Goal: Task Accomplishment & Management: Complete application form

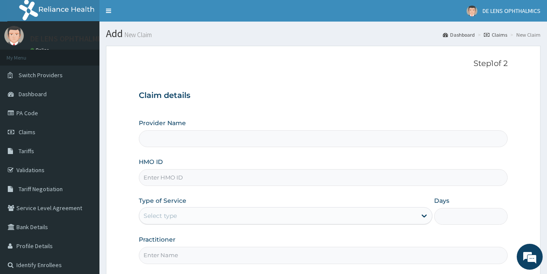
click at [247, 185] on input "HMO ID" at bounding box center [323, 177] width 369 height 17
type input "c"
type input "CEE/10029/A"
click at [422, 214] on icon at bounding box center [424, 216] width 9 height 9
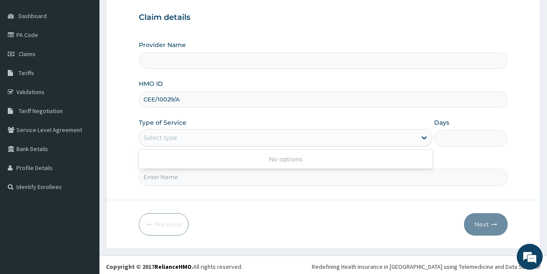
scroll to position [80, 0]
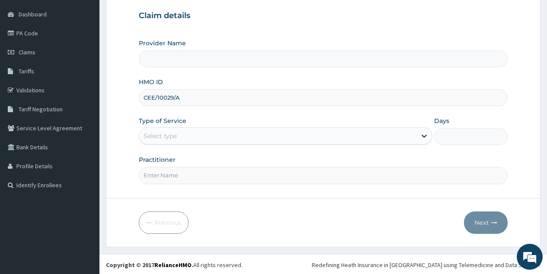
click at [423, 137] on icon at bounding box center [423, 136] width 5 height 3
click at [337, 192] on form "Step 1 of 2 Claim details Provider Name HMO ID CEE/10029/A Type of Service Sele…" at bounding box center [323, 106] width 434 height 281
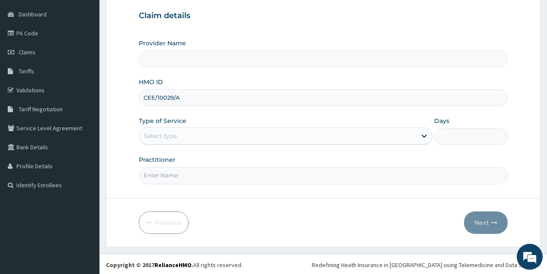
click at [337, 192] on form "Step 1 of 2 Claim details Provider Name HMO ID CEE/10029/A Type of Service Sele…" at bounding box center [323, 106] width 434 height 281
click at [309, 174] on input "Practitioner" at bounding box center [323, 175] width 369 height 17
type input "[PERSON_NAME]"
click at [423, 136] on icon at bounding box center [423, 136] width 5 height 3
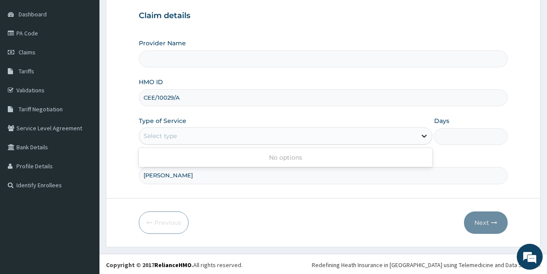
click at [422, 136] on icon at bounding box center [423, 136] width 5 height 3
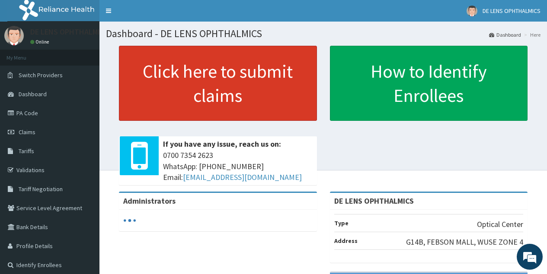
click at [226, 71] on link "Click here to submit claims" at bounding box center [218, 83] width 198 height 75
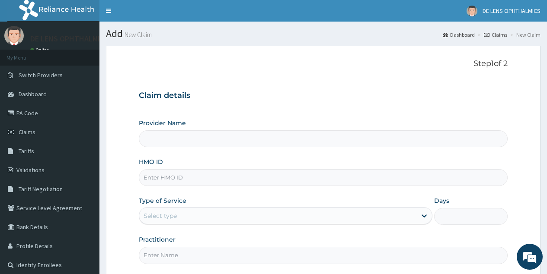
type input "DE LENS OPHTHALMICS"
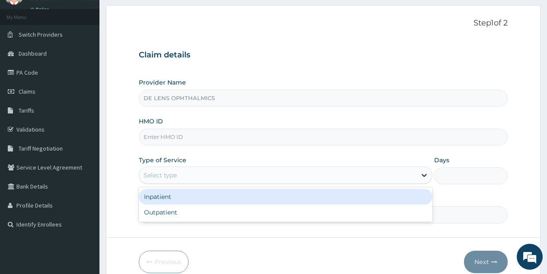
click at [423, 177] on icon at bounding box center [424, 175] width 9 height 9
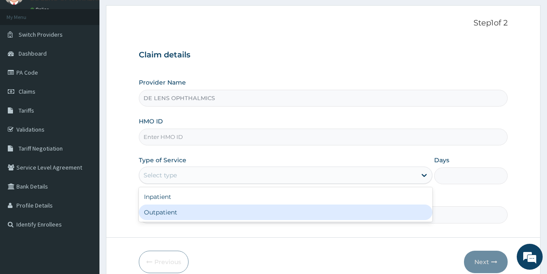
click at [391, 213] on div "Outpatient" at bounding box center [285, 213] width 293 height 16
type input "1"
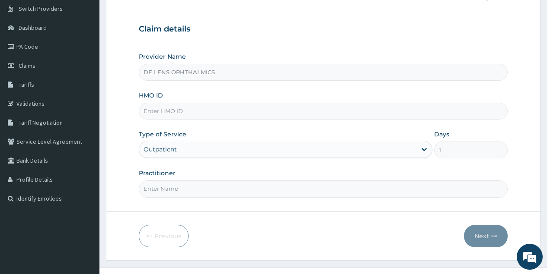
scroll to position [68, 0]
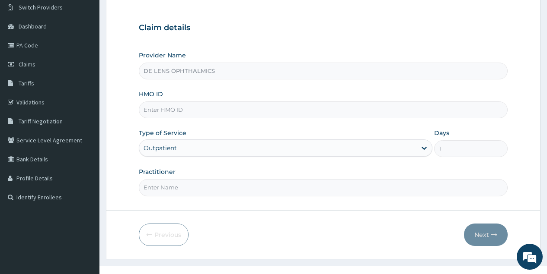
click at [346, 188] on input "Practitioner" at bounding box center [323, 187] width 369 height 17
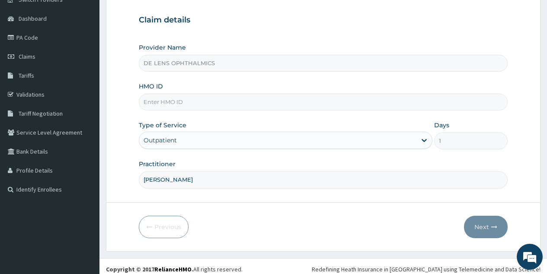
scroll to position [82, 0]
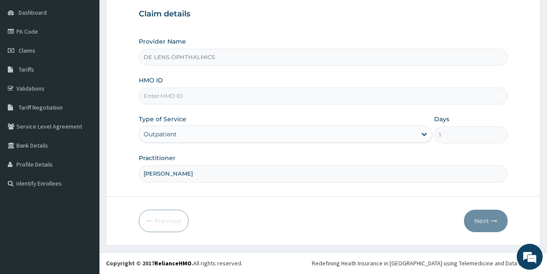
type input "[PERSON_NAME]"
click at [361, 185] on form "Step 1 of 2 Claim details Provider Name DE LENS OPHTHALMICS HMO ID Type of Serv…" at bounding box center [323, 104] width 434 height 281
click at [335, 102] on input "HMO ID" at bounding box center [323, 96] width 369 height 17
type input "CEE/100029/A"
click at [483, 227] on button "Next" at bounding box center [486, 221] width 44 height 22
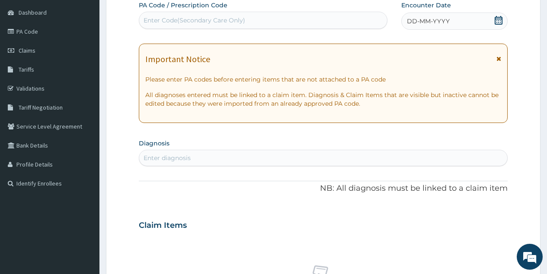
click at [173, 19] on div "Enter Code(Secondary Care Only)" at bounding box center [194, 20] width 102 height 9
type input "PA/719376"
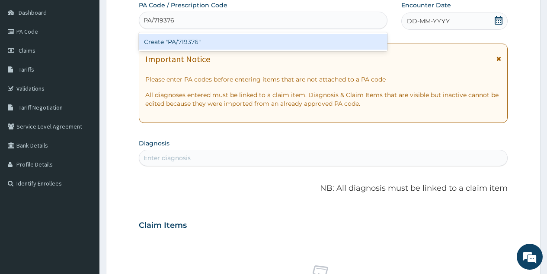
click at [180, 43] on div "Create "PA/719376"" at bounding box center [263, 42] width 248 height 16
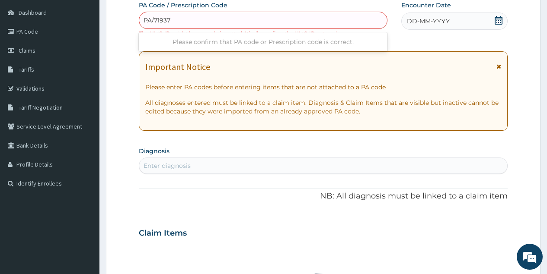
type input "PA/719376"
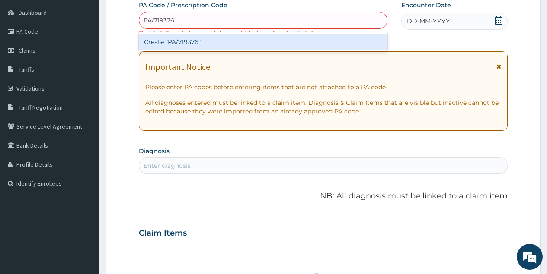
click at [190, 42] on div "Create "PA/719376"" at bounding box center [263, 42] width 248 height 16
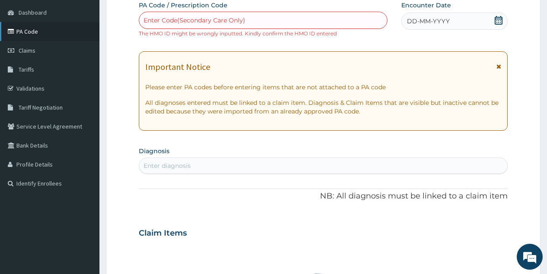
click at [41, 33] on link "PA Code" at bounding box center [49, 31] width 99 height 19
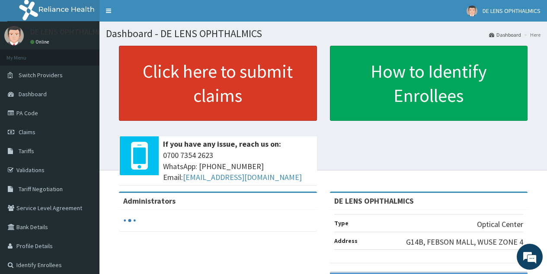
click at [159, 86] on link "Click here to submit claims" at bounding box center [218, 83] width 198 height 75
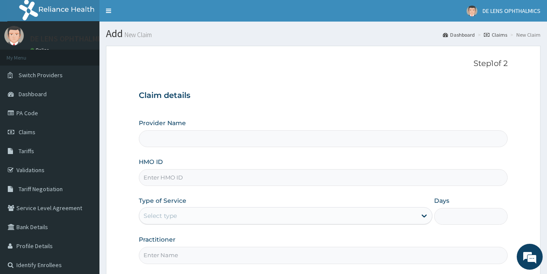
type input "DE LENS OPHTHALMICS"
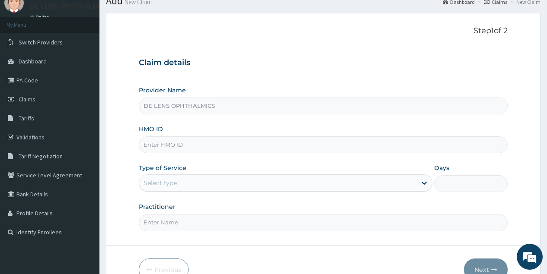
scroll to position [44, 0]
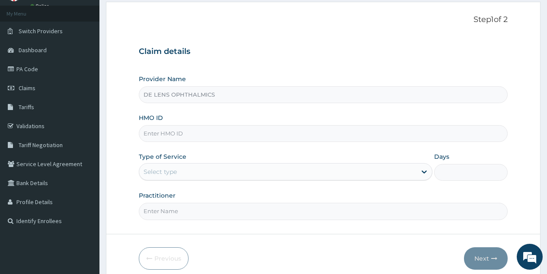
click at [319, 132] on input "HMO ID" at bounding box center [323, 133] width 369 height 17
click at [308, 133] on input "HMO ID" at bounding box center [323, 133] width 369 height 17
type input "CEE/10029/A"
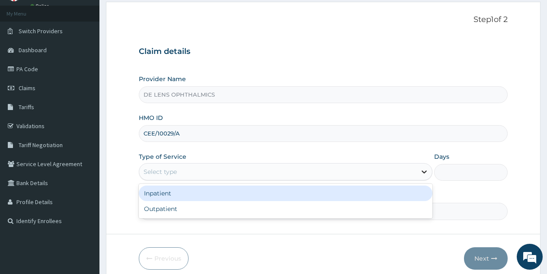
click at [421, 170] on icon at bounding box center [424, 172] width 9 height 9
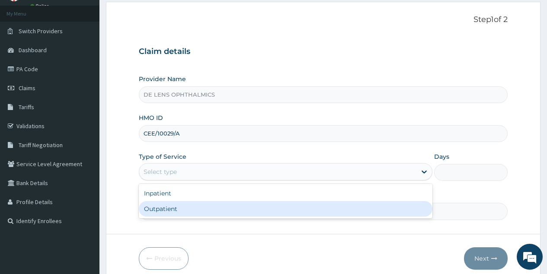
click at [382, 209] on div "Outpatient" at bounding box center [285, 209] width 293 height 16
type input "1"
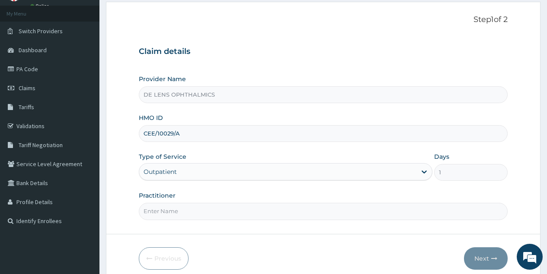
click at [347, 210] on input "Practitioner" at bounding box center [323, 211] width 369 height 17
type input "[PERSON_NAME]"
click at [477, 256] on button "Next" at bounding box center [486, 259] width 44 height 22
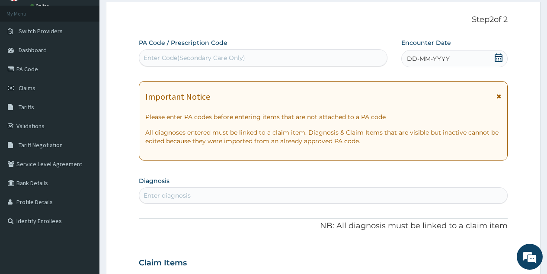
click at [221, 56] on div "Enter Code(Secondary Care Only)" at bounding box center [194, 58] width 102 height 9
type input "PA/719376"
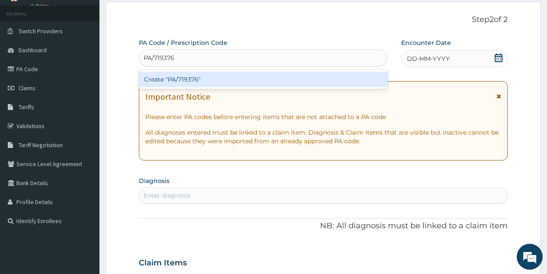
click at [209, 80] on div "Create "PA/719376"" at bounding box center [263, 80] width 248 height 16
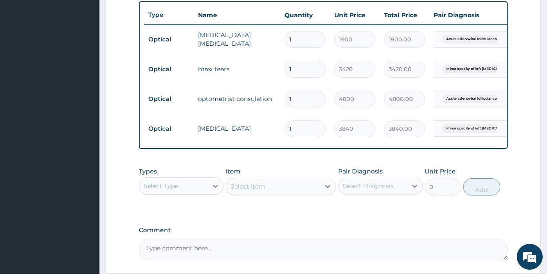
scroll to position [317, 0]
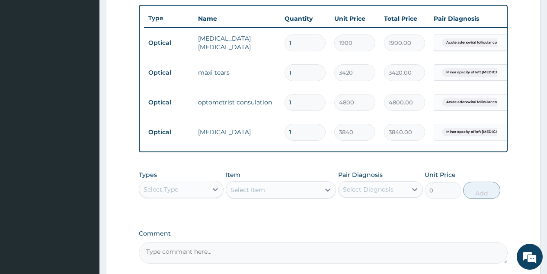
drag, startPoint x: 544, startPoint y: 186, endPoint x: 551, endPoint y: 185, distance: 6.5
click at [545, 186] on section "Step 2 of 2 PA Code / Prescription Code PA/719376 Encounter Date 02-10-2025 Imp…" at bounding box center [322, 28] width 447 height 610
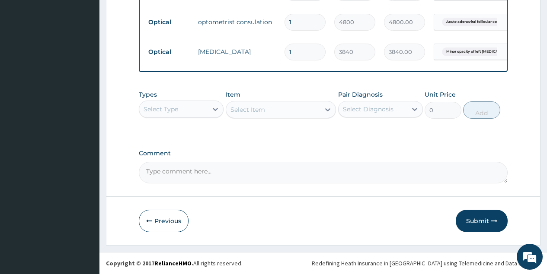
scroll to position [404, 0]
click at [475, 223] on button "Submit" at bounding box center [482, 221] width 52 height 22
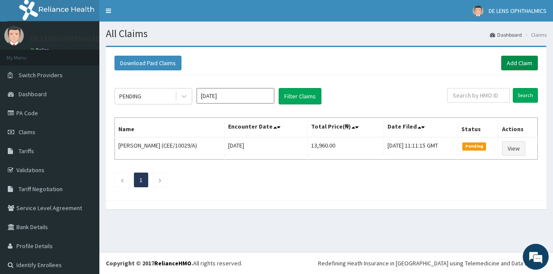
click at [510, 64] on link "Add Claim" at bounding box center [519, 63] width 37 height 15
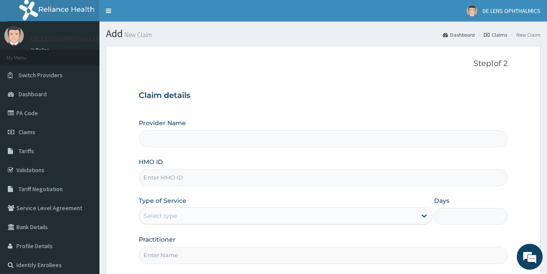
type input "DE LENS OPHTHALMICS"
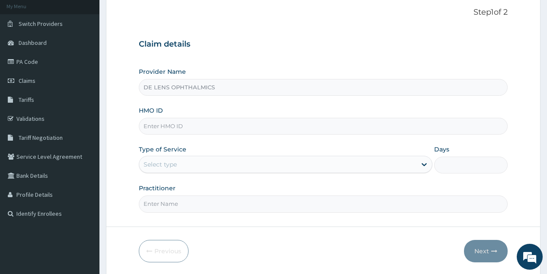
scroll to position [56, 0]
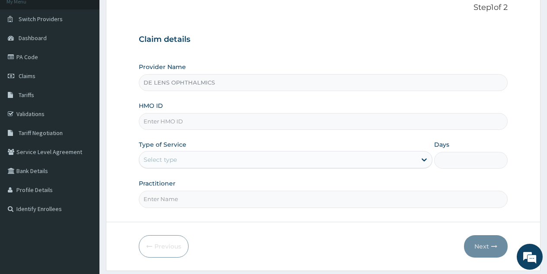
click at [212, 118] on input "HMO ID" at bounding box center [323, 121] width 369 height 17
type input "KBS/10877/B"
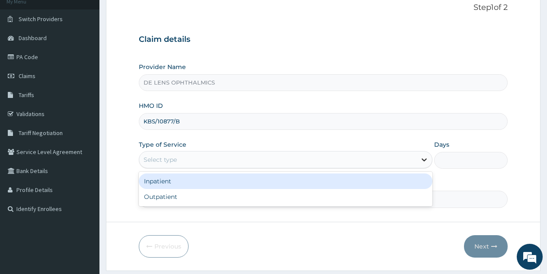
click at [424, 159] on icon at bounding box center [424, 160] width 9 height 9
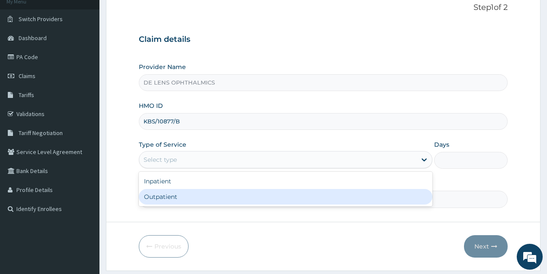
click at [397, 199] on div "Outpatient" at bounding box center [285, 197] width 293 height 16
type input "1"
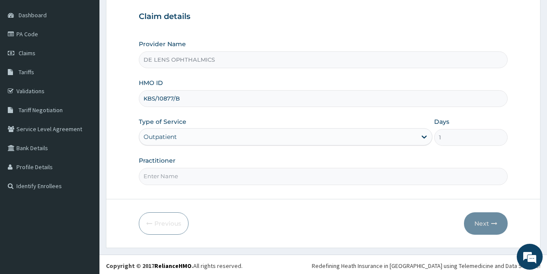
scroll to position [82, 0]
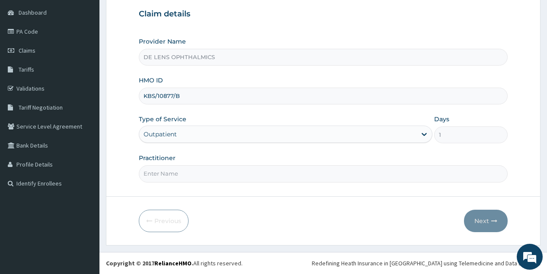
click at [273, 174] on input "Practitioner" at bounding box center [323, 174] width 369 height 17
type input "[PERSON_NAME]"
click at [485, 218] on button "Next" at bounding box center [486, 221] width 44 height 22
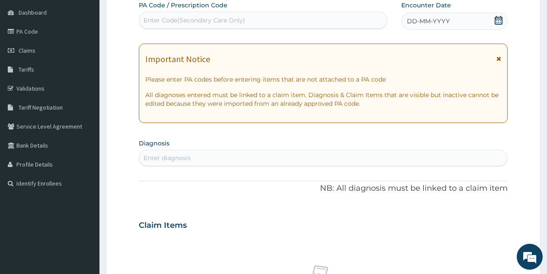
click at [241, 21] on div "Enter Code(Secondary Care Only)" at bounding box center [194, 20] width 102 height 9
type input "PA/067ECC"
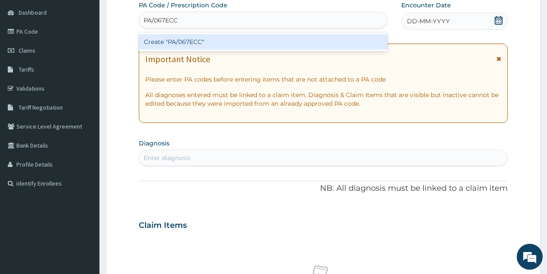
click at [237, 44] on div "Create "PA/067ECC"" at bounding box center [263, 42] width 248 height 16
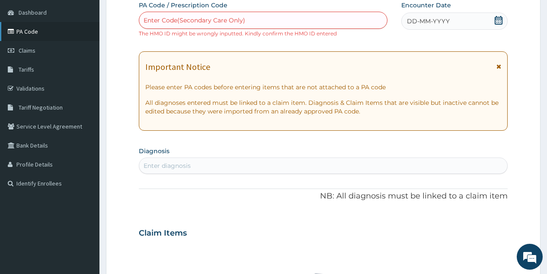
click at [52, 32] on link "PA Code" at bounding box center [49, 31] width 99 height 19
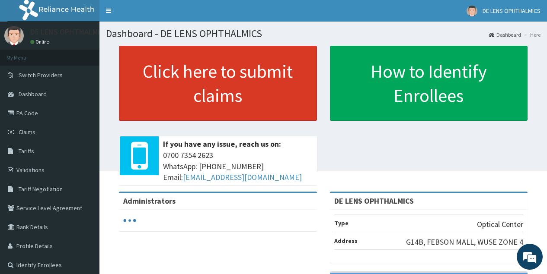
click at [190, 84] on link "Click here to submit claims" at bounding box center [218, 83] width 198 height 75
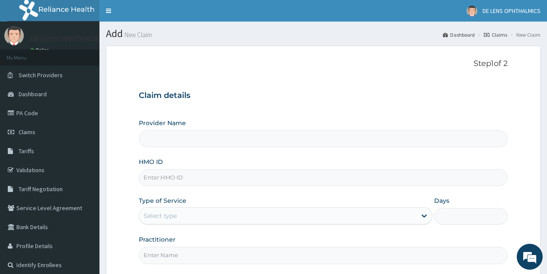
type input "DE LENS OPHTHALMICS"
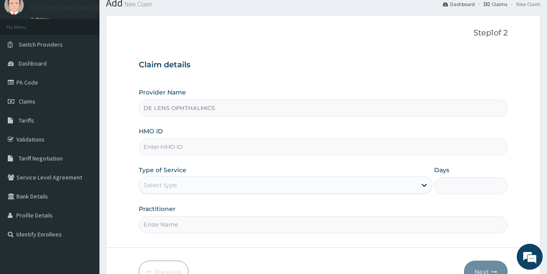
scroll to position [38, 0]
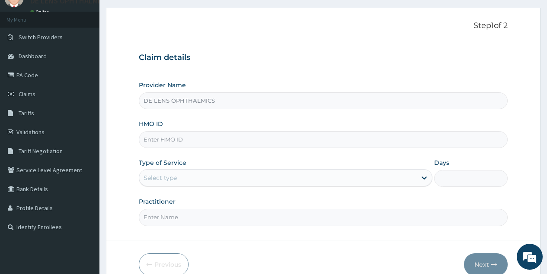
click at [230, 137] on input "HMO ID" at bounding box center [323, 139] width 369 height 17
type input "KBS/10877/B"
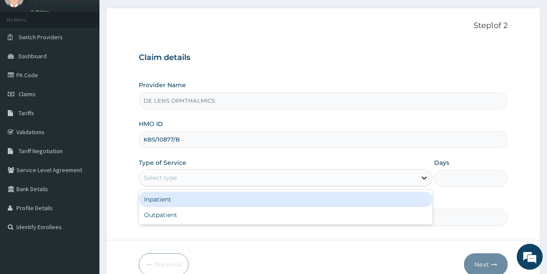
click at [425, 179] on icon at bounding box center [424, 178] width 9 height 9
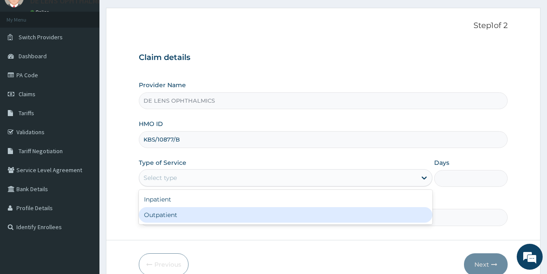
click at [398, 218] on div "Outpatient" at bounding box center [285, 215] width 293 height 16
type input "1"
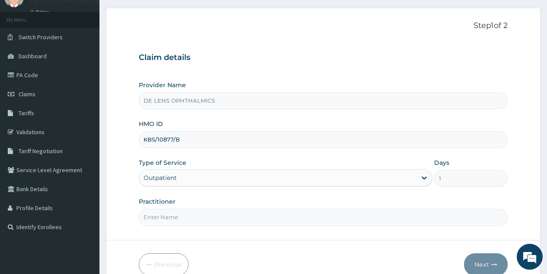
click at [312, 220] on input "Practitioner" at bounding box center [323, 217] width 369 height 17
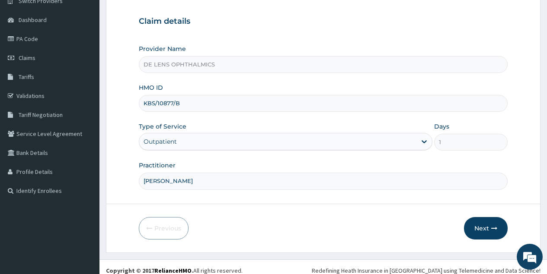
scroll to position [82, 0]
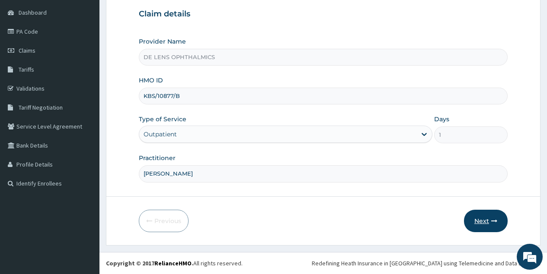
type input "[PERSON_NAME]"
click at [486, 217] on button "Next" at bounding box center [486, 221] width 44 height 22
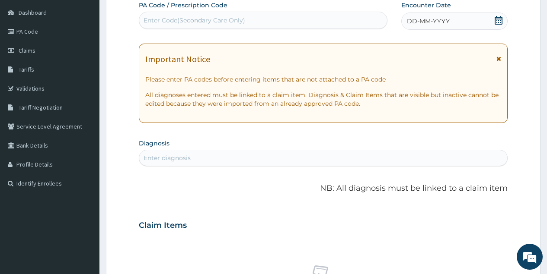
click at [232, 19] on div "Enter Code(Secondary Care Only)" at bounding box center [194, 20] width 102 height 9
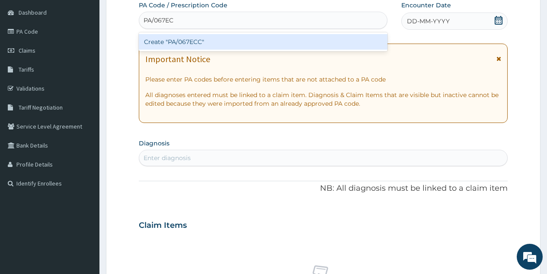
type input "PA/067ECC"
click at [237, 44] on div "Create "PA/067ECC"" at bounding box center [263, 42] width 248 height 16
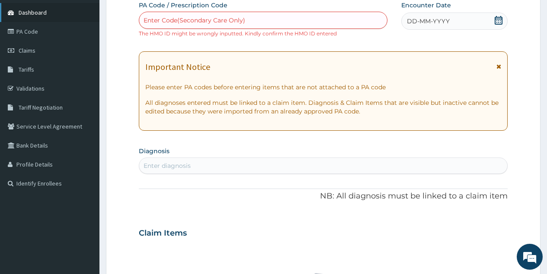
click at [42, 15] on span "Dashboard" at bounding box center [33, 13] width 28 height 8
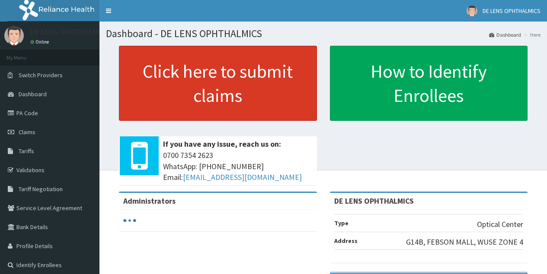
click at [199, 86] on link "Click here to submit claims" at bounding box center [218, 83] width 198 height 75
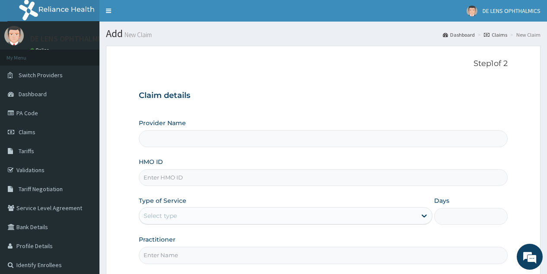
type input "DE LENS OPHTHALMICS"
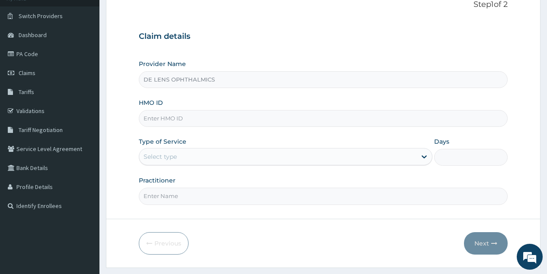
scroll to position [64, 0]
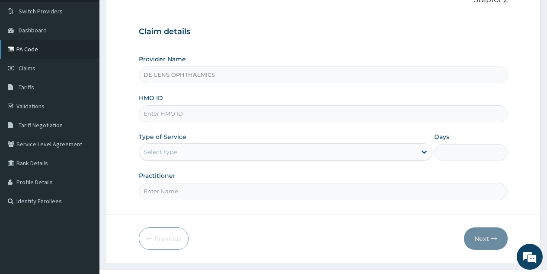
click at [32, 55] on link "PA Code" at bounding box center [49, 49] width 99 height 19
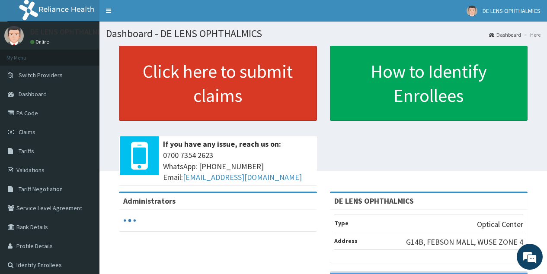
click at [172, 83] on link "Click here to submit claims" at bounding box center [218, 83] width 198 height 75
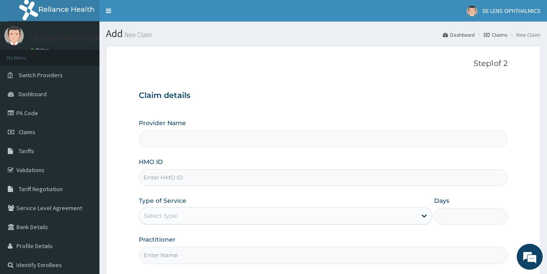
type input "DE LENS OPHTHALMICS"
click at [182, 177] on input "HMO ID" at bounding box center [323, 177] width 369 height 17
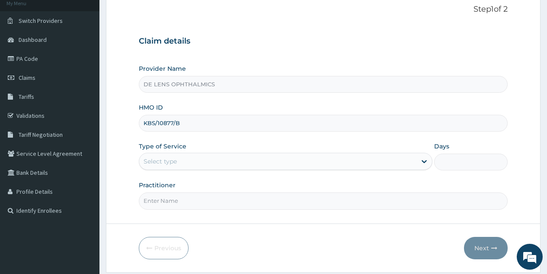
scroll to position [67, 0]
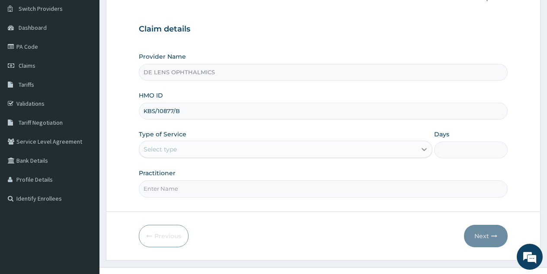
type input "KBS/10877/B"
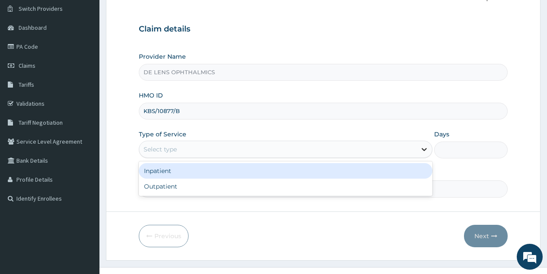
click at [422, 150] on icon at bounding box center [424, 149] width 9 height 9
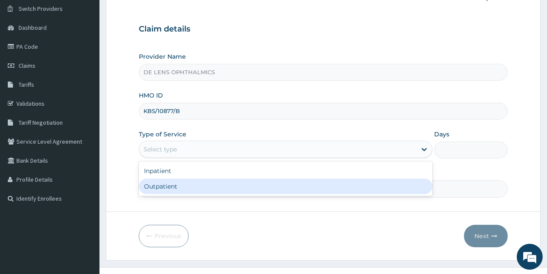
click at [396, 189] on div "Outpatient" at bounding box center [285, 187] width 293 height 16
type input "1"
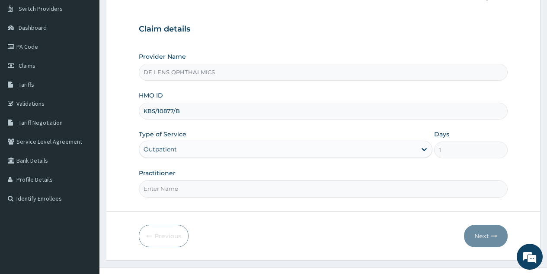
click at [283, 192] on input "Practitioner" at bounding box center [323, 189] width 369 height 17
type input "[PERSON_NAME]"
click at [479, 235] on button "Next" at bounding box center [486, 236] width 44 height 22
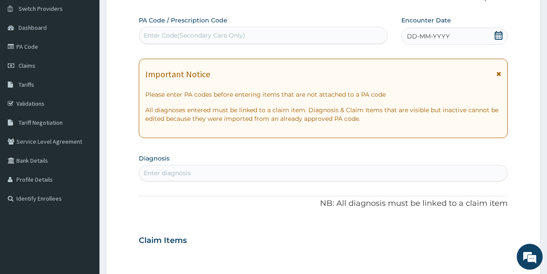
click at [223, 33] on div "Enter Code(Secondary Care Only)" at bounding box center [194, 35] width 102 height 9
type input "PA/067ECC"
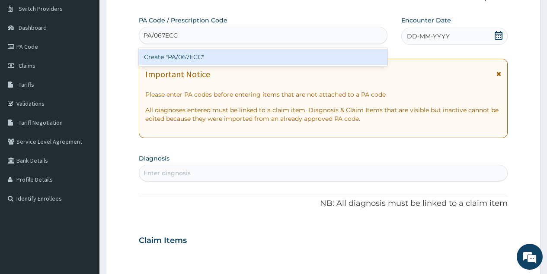
click at [208, 60] on div "Create "PA/067ECC"" at bounding box center [263, 57] width 248 height 16
